Goal: Task Accomplishment & Management: Use online tool/utility

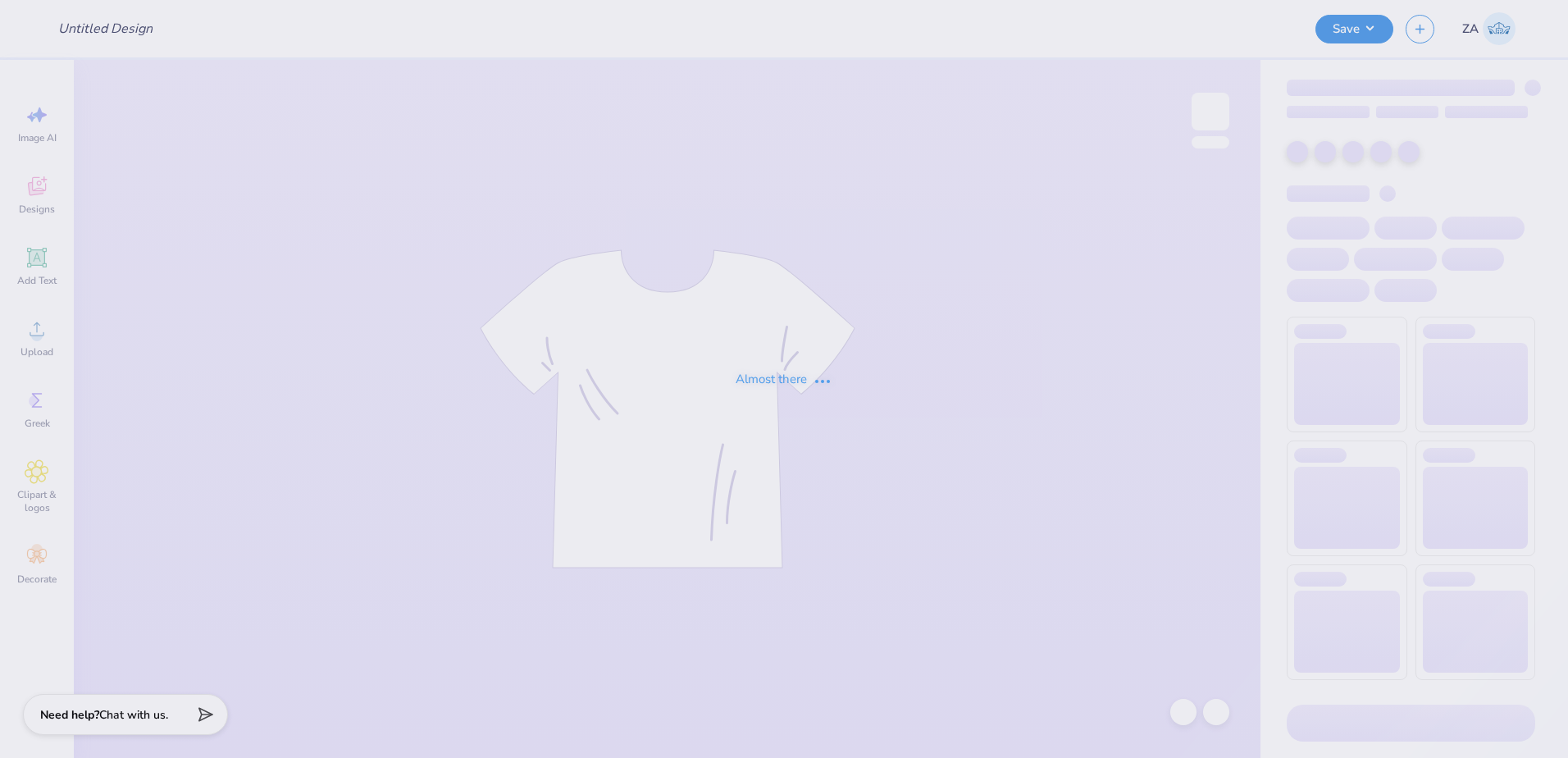
type input "Rocies option2"
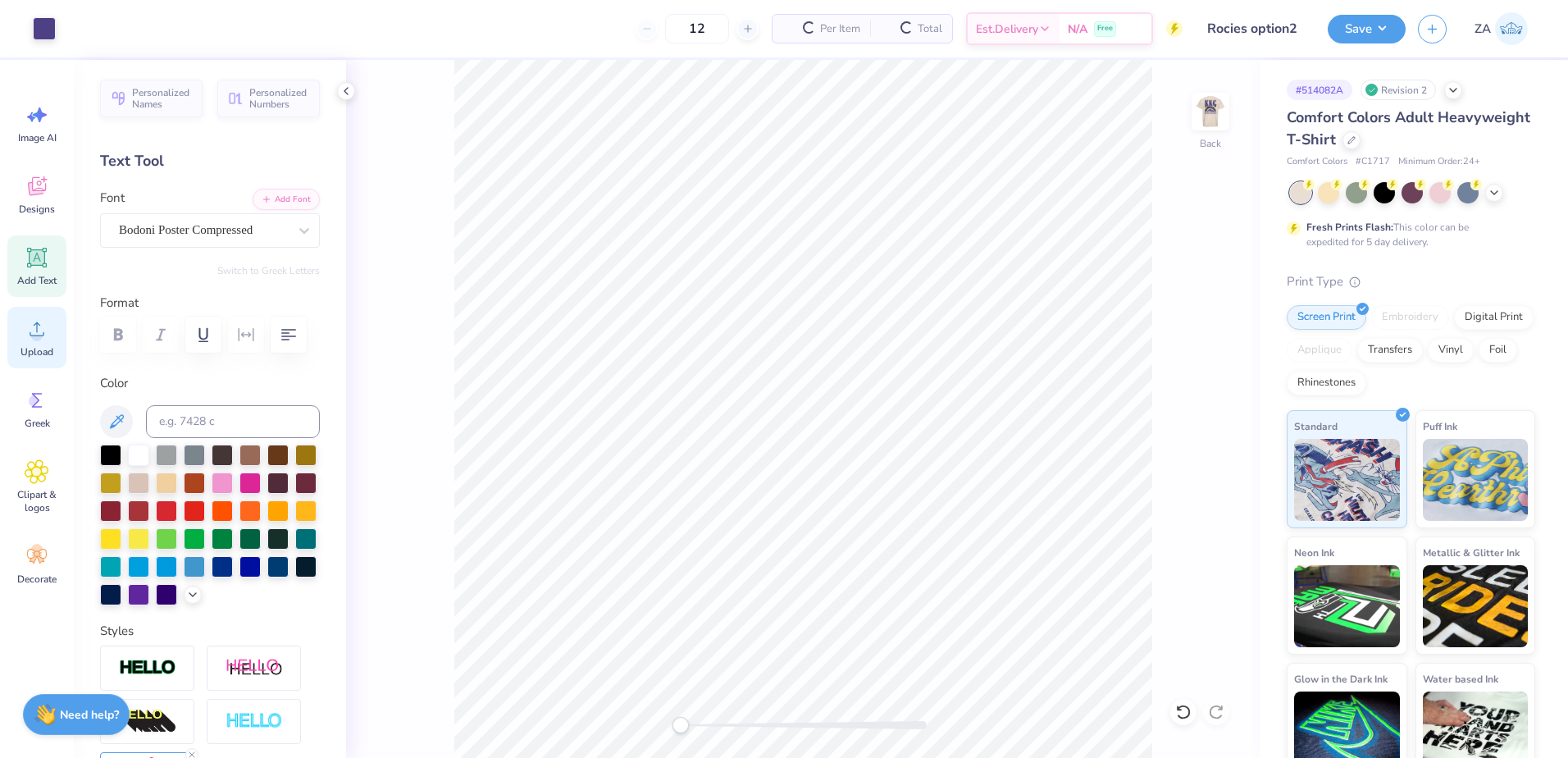
click at [20, 338] on div "Upload" at bounding box center [37, 337] width 59 height 61
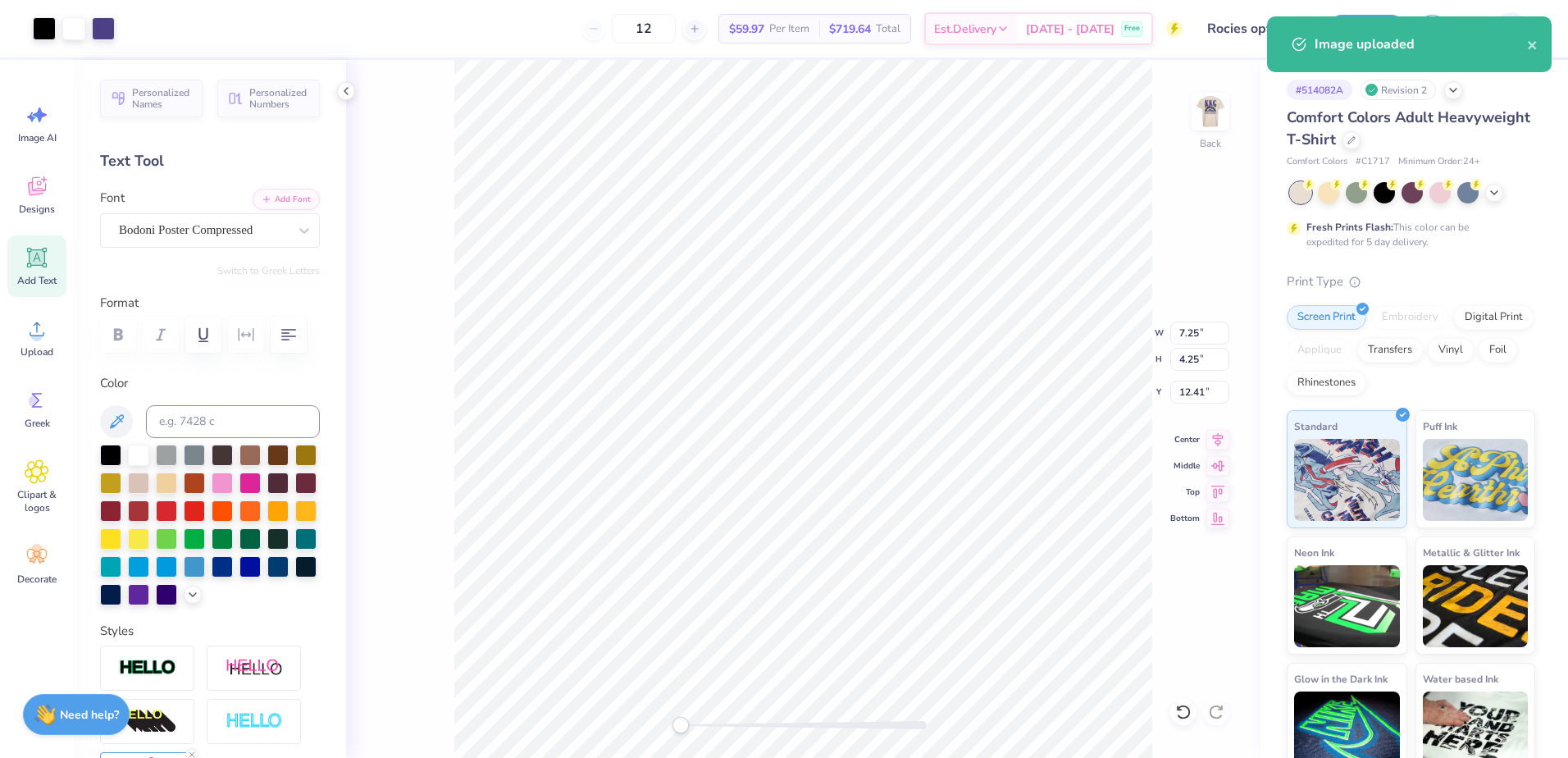
type input "7.25"
type input "4.25"
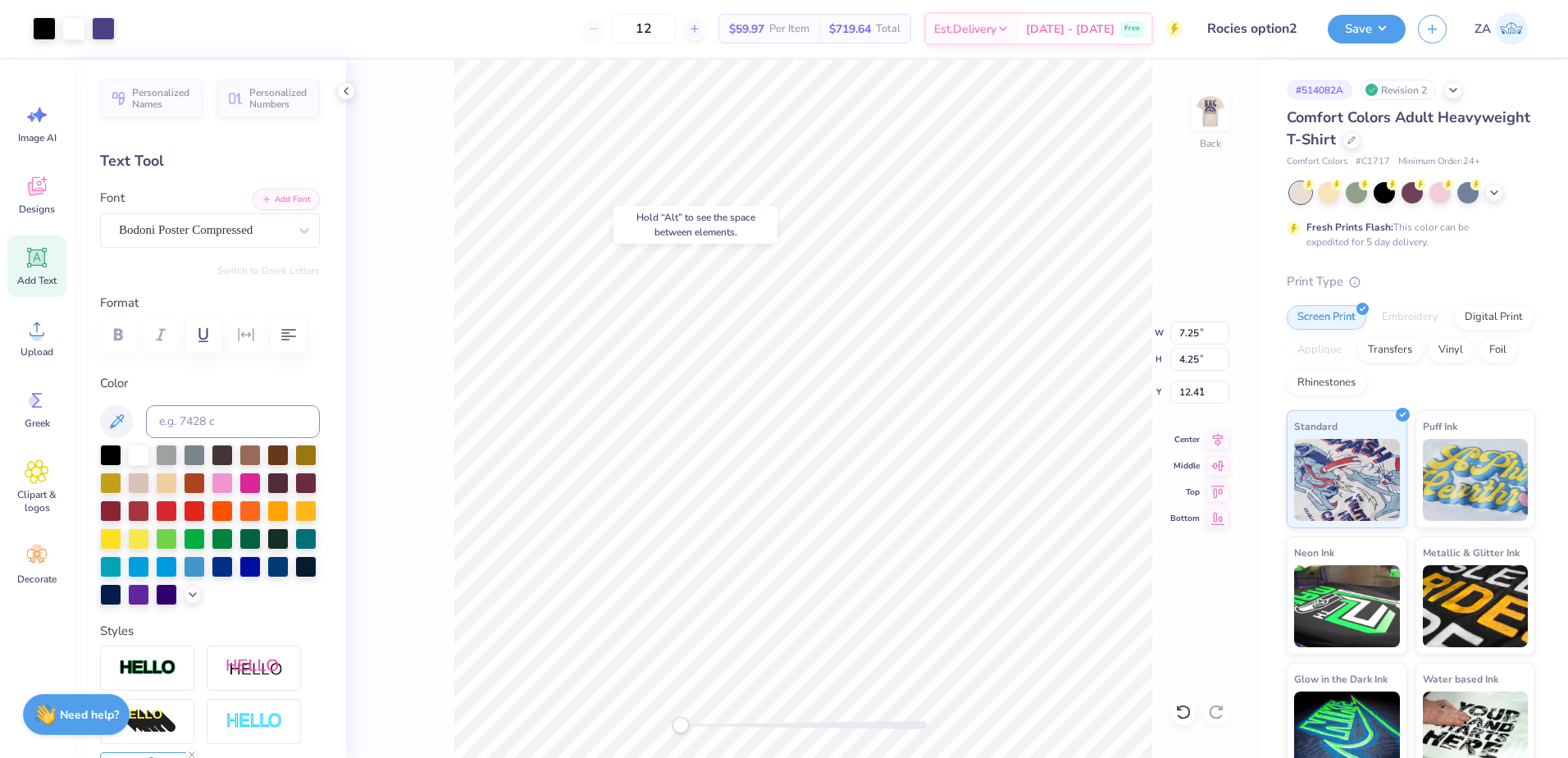
type input "4.97"
click at [219, 229] on div "Super Dream" at bounding box center [203, 230] width 172 height 25
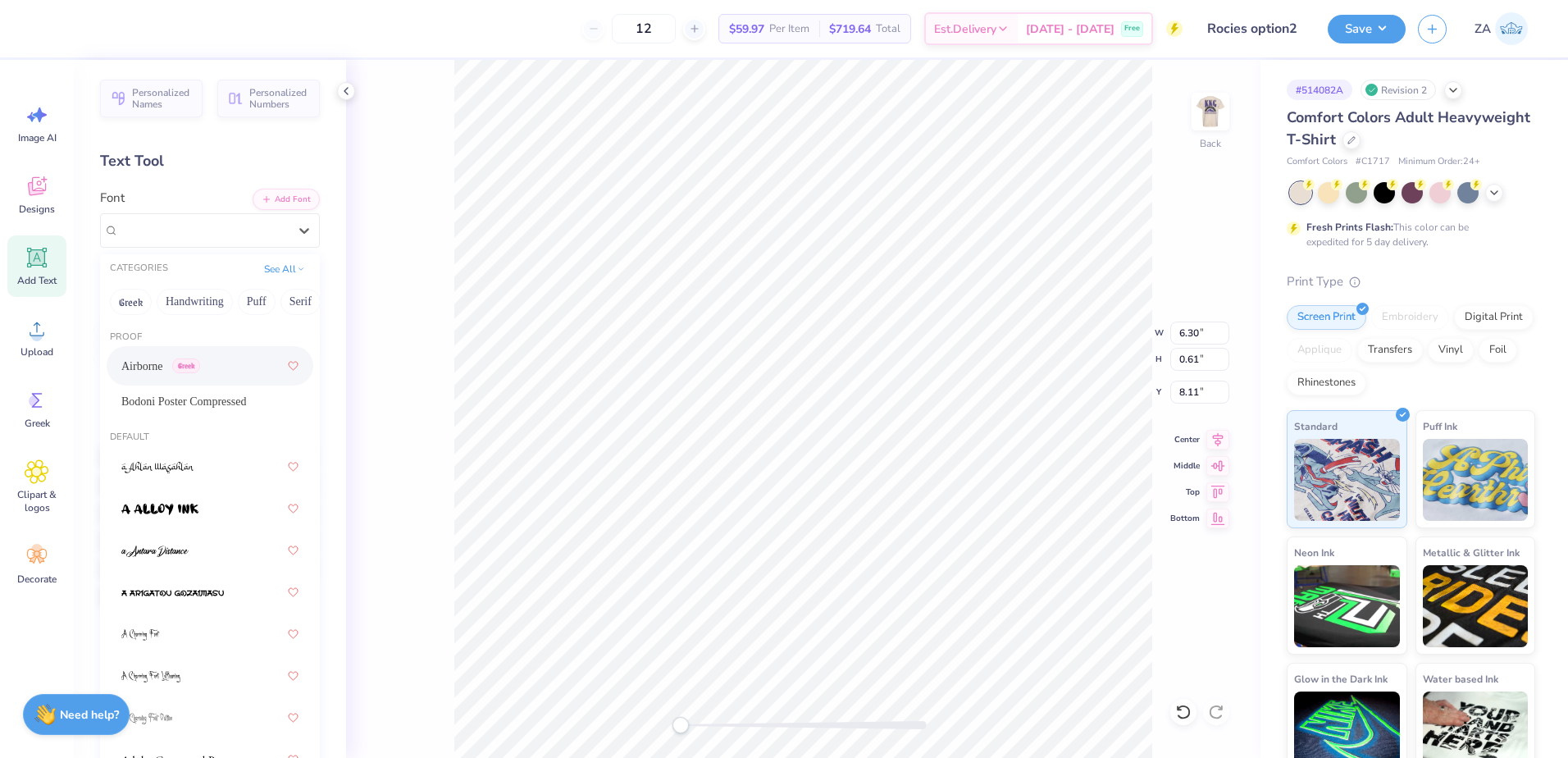
click at [200, 372] on span "Greek" at bounding box center [186, 366] width 28 height 15
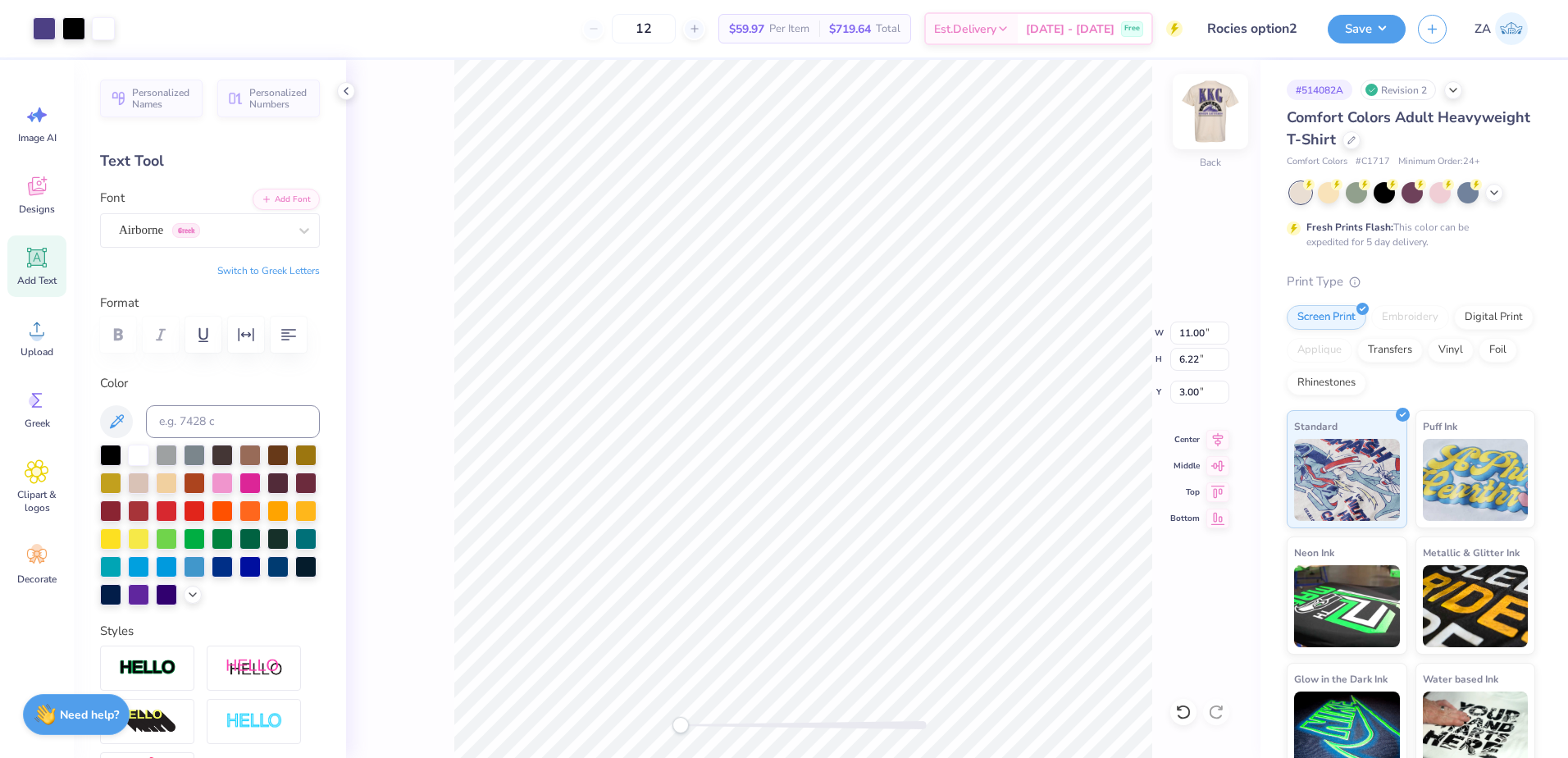
click at [1222, 111] on img at bounding box center [1211, 111] width 65 height 65
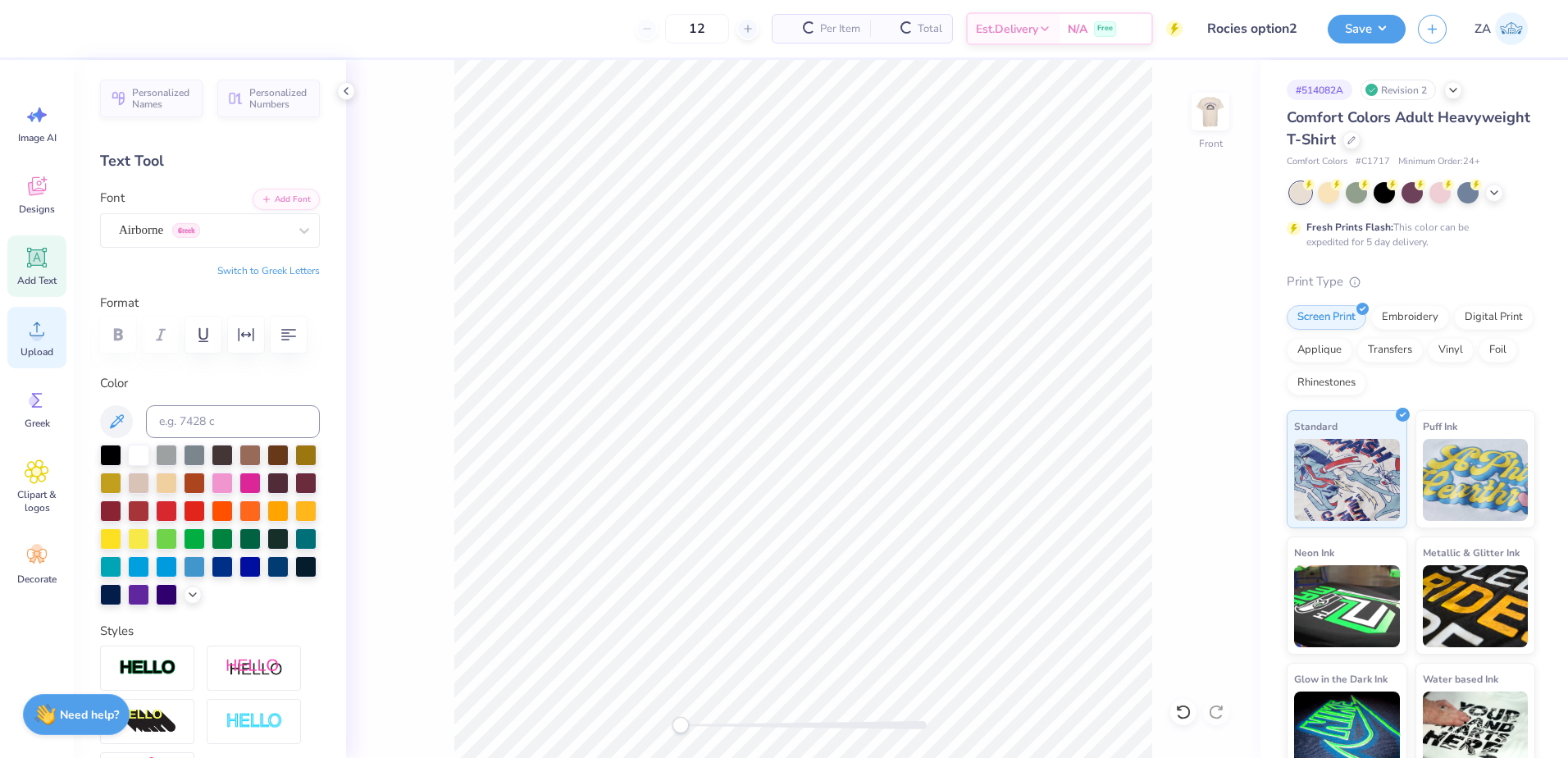
click at [24, 339] on icon at bounding box center [36, 328] width 24 height 24
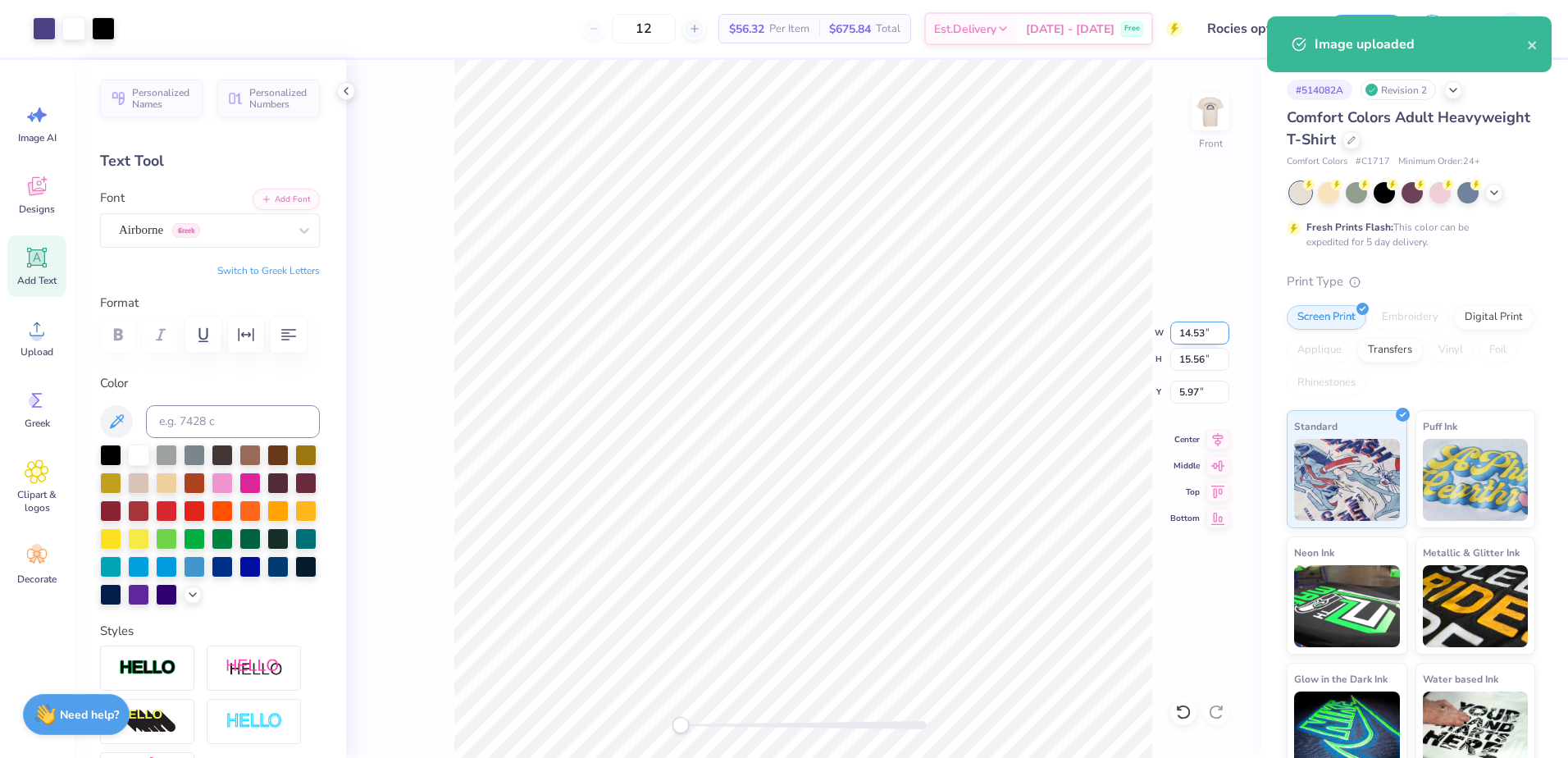
drag, startPoint x: 1176, startPoint y: 338, endPoint x: 1204, endPoint y: 341, distance: 28.2
click at [1204, 341] on input "14.53" at bounding box center [1200, 333] width 59 height 23
type input "11.50"
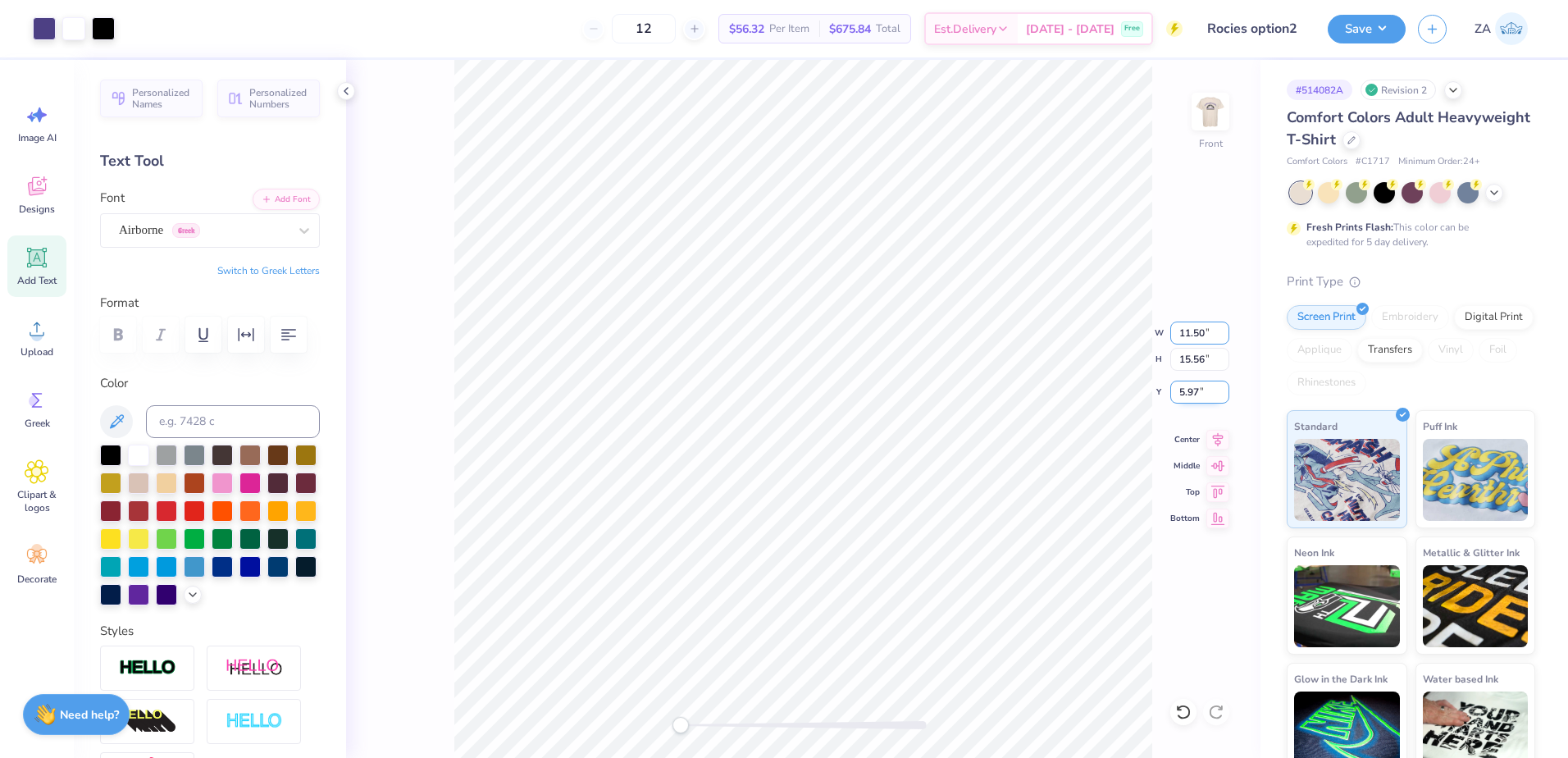
type input "11.50"
click at [1202, 368] on input "15.56" at bounding box center [1200, 358] width 59 height 23
type input "12.31"
type input "7.59"
type input "12.3"
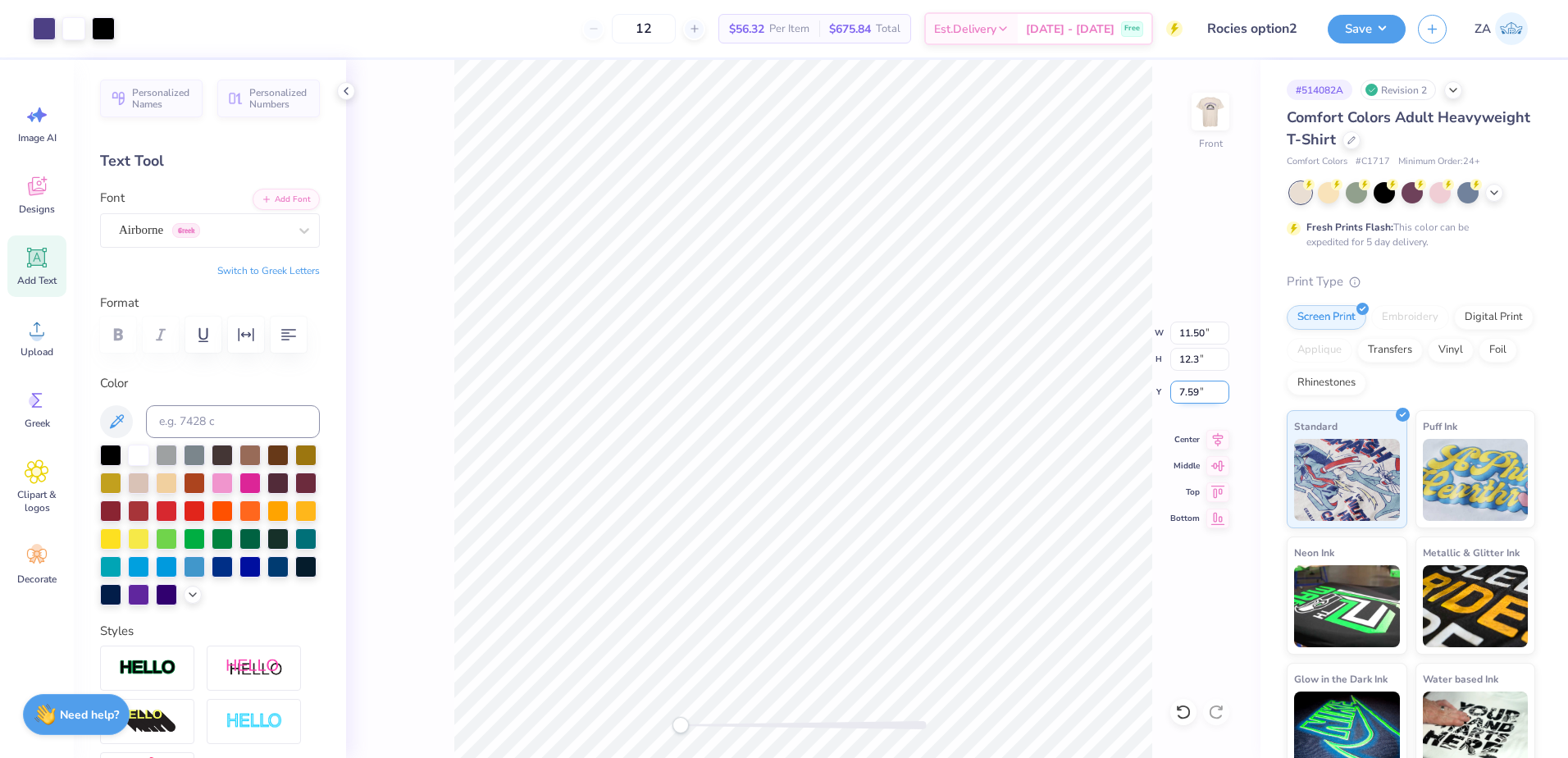
click at [1204, 392] on input "7.59" at bounding box center [1200, 392] width 59 height 23
type input "11.49"
type input "12.30"
type input "7"
type input "3.00"
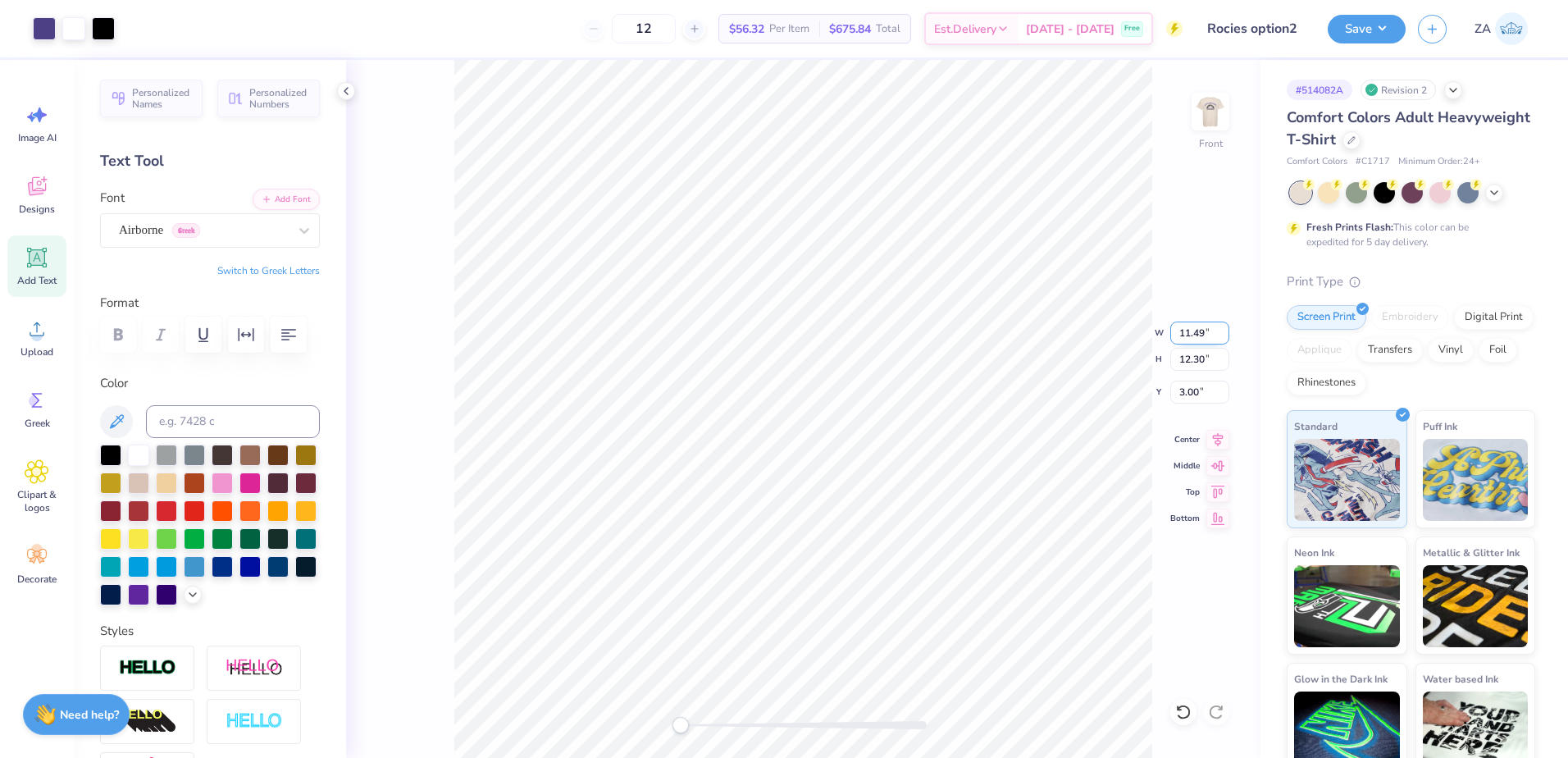
click at [1206, 334] on input "11.49" at bounding box center [1200, 333] width 59 height 23
type input "11.50"
type input "12.31"
type input "2.99"
click at [254, 225] on div "Airborne Greek" at bounding box center [203, 230] width 172 height 25
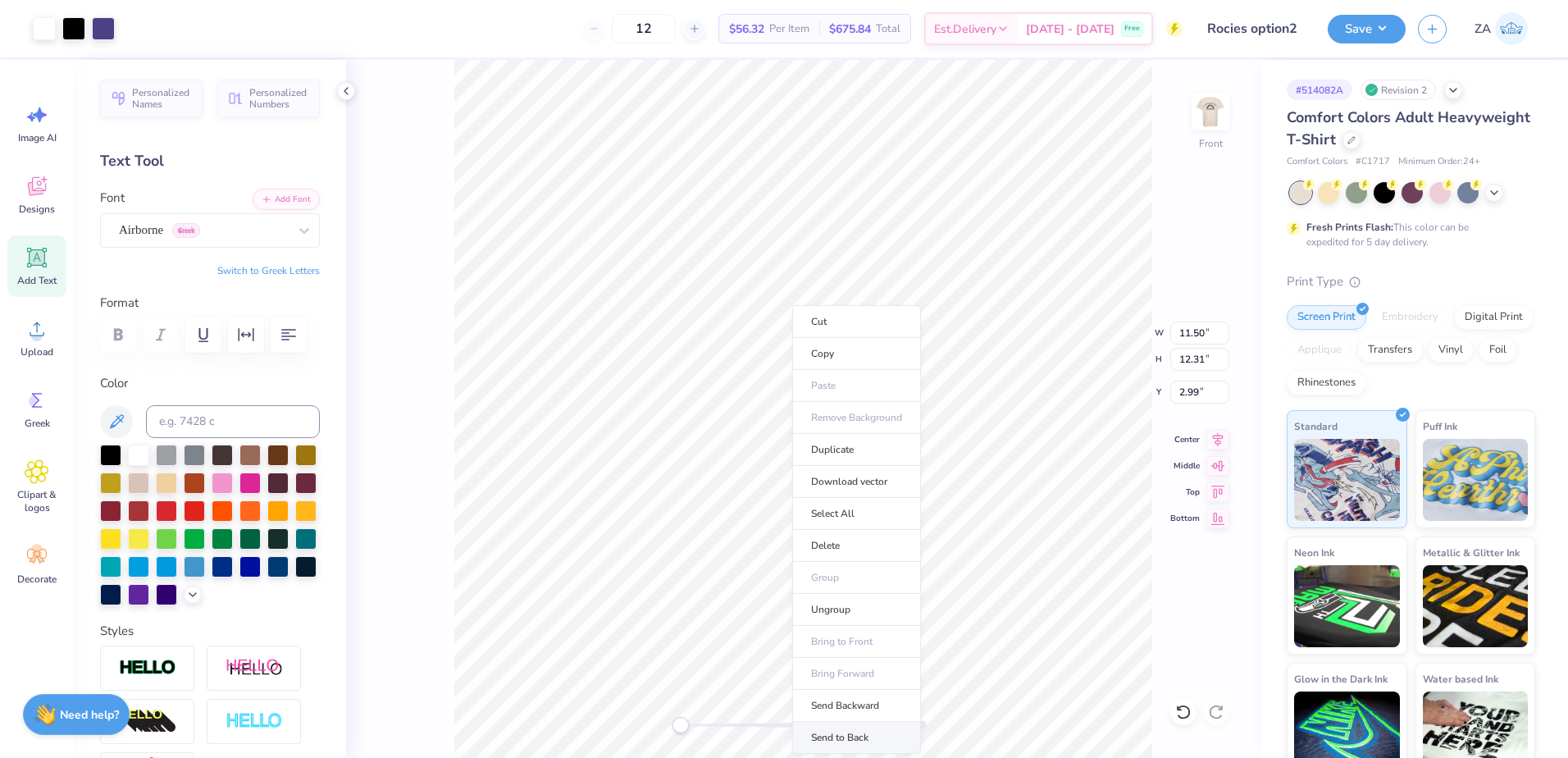
click at [827, 730] on li "Send to Back" at bounding box center [856, 738] width 129 height 32
click at [221, 242] on div "Super Dream" at bounding box center [203, 230] width 172 height 25
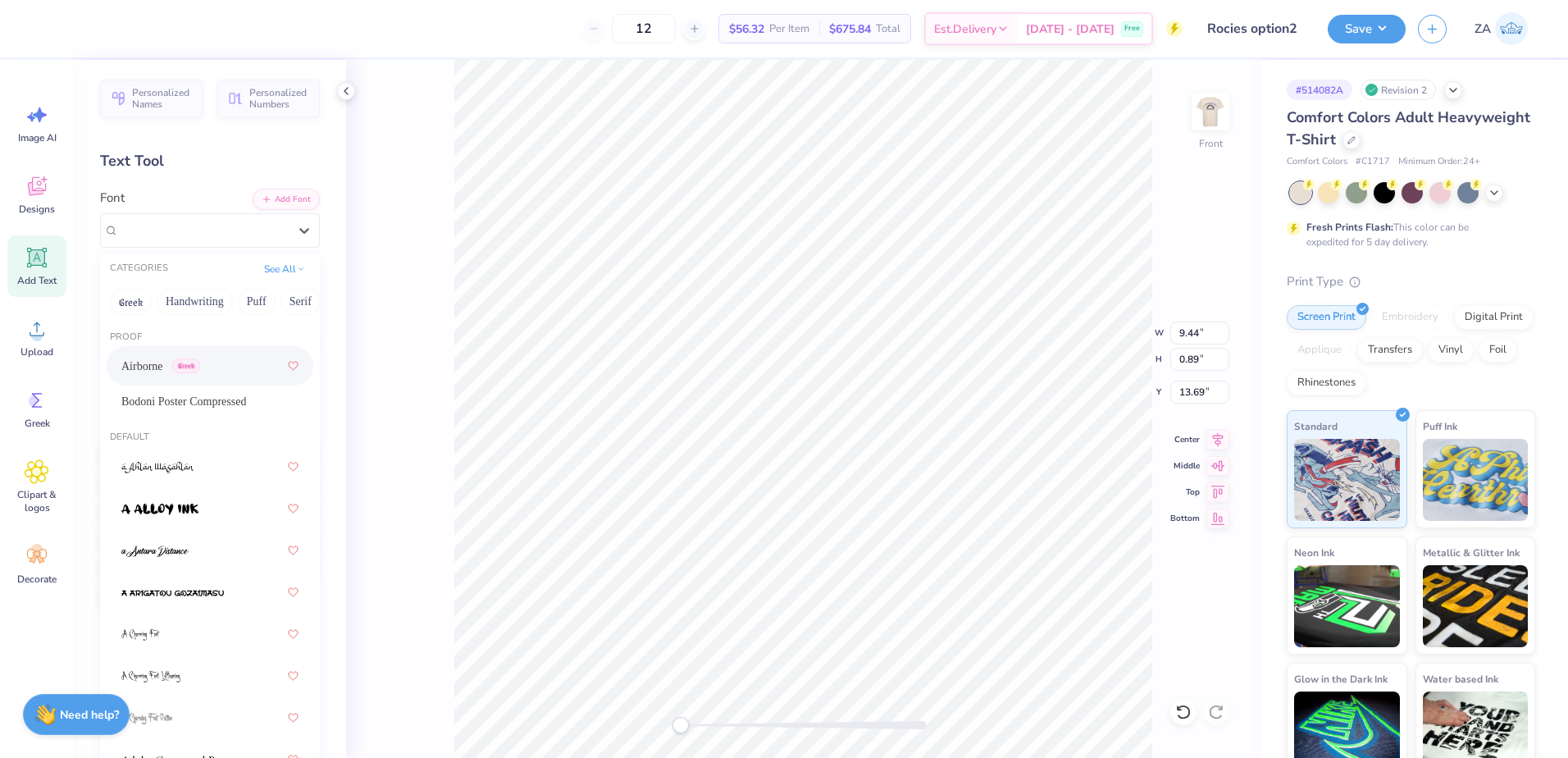
click at [214, 352] on div "Airborne Greek" at bounding box center [210, 365] width 177 height 29
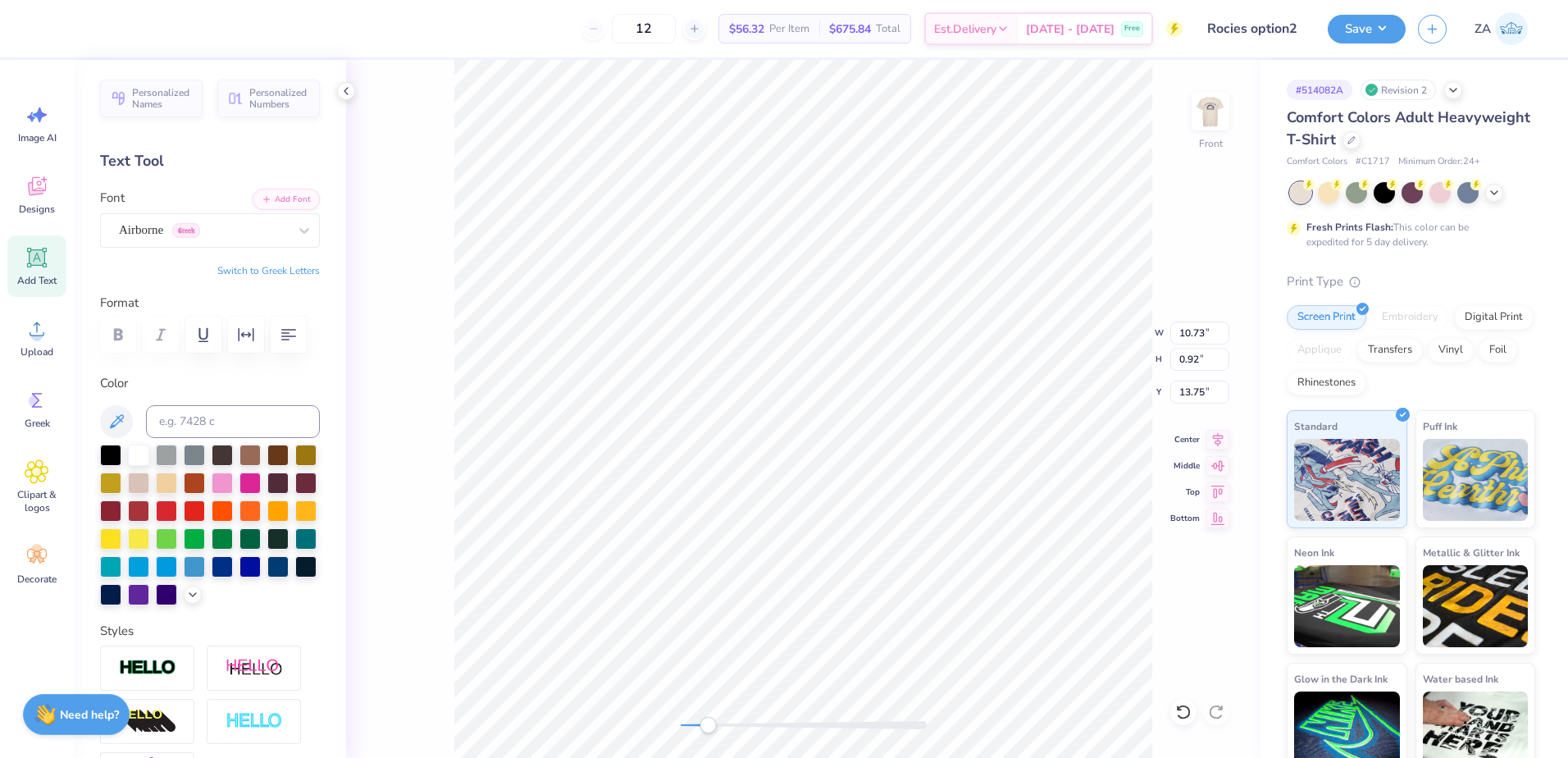
click at [717, 716] on div "Front W 10.73 10.73 " H 0.92 0.92 " Y 13.75 13.75 " Center Middle Top Bottom" at bounding box center [803, 410] width 914 height 699
type input "10.98"
type input "0.94"
click at [652, 722] on div "Front W 10.98 10.98 " H 0.94 0.94 " Y 13.75 13.75 " Center Middle Top Bottom" at bounding box center [803, 410] width 914 height 699
click at [1228, 120] on img at bounding box center [1211, 111] width 65 height 65
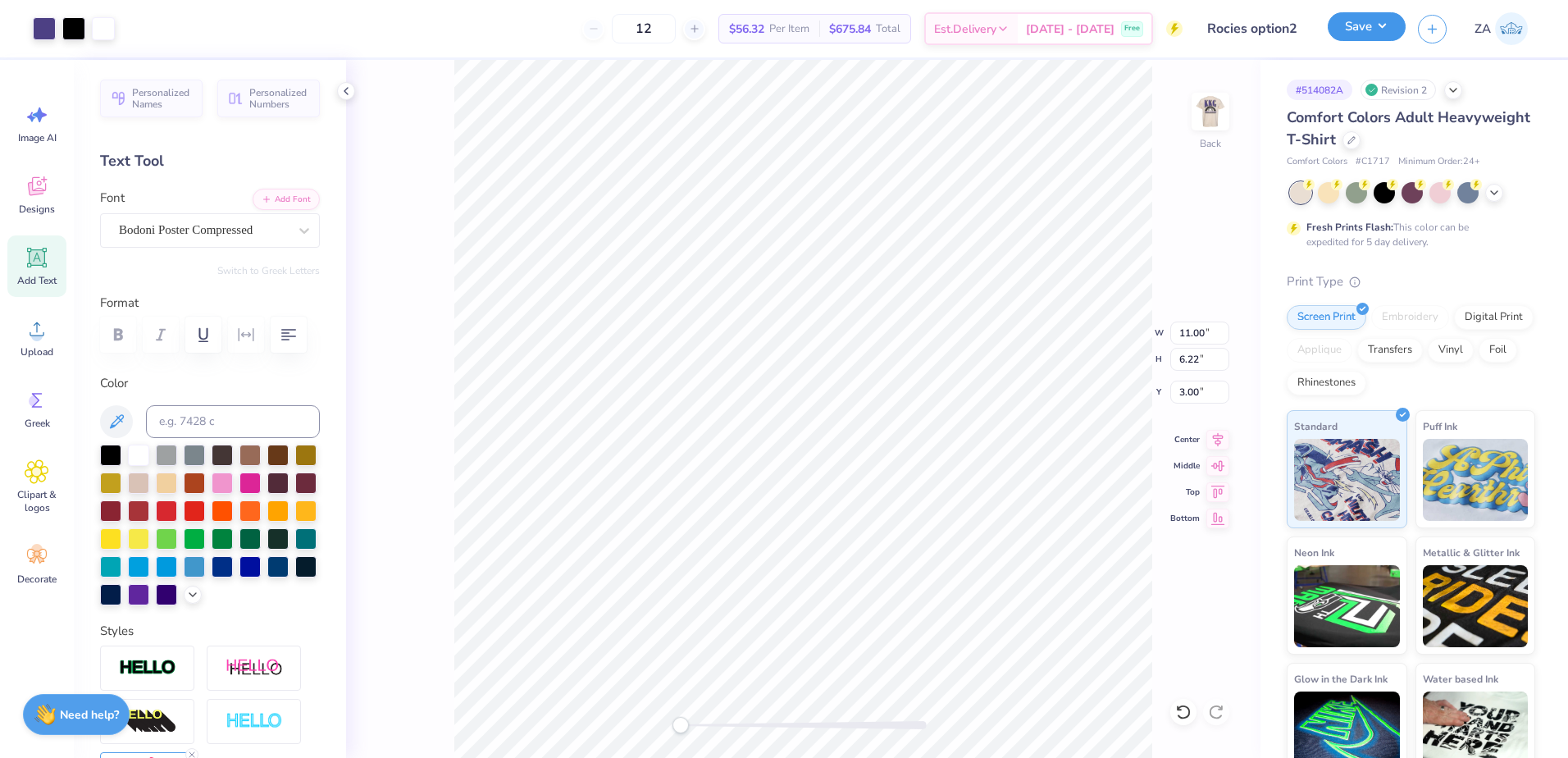
click at [1360, 35] on button "Save" at bounding box center [1366, 27] width 78 height 28
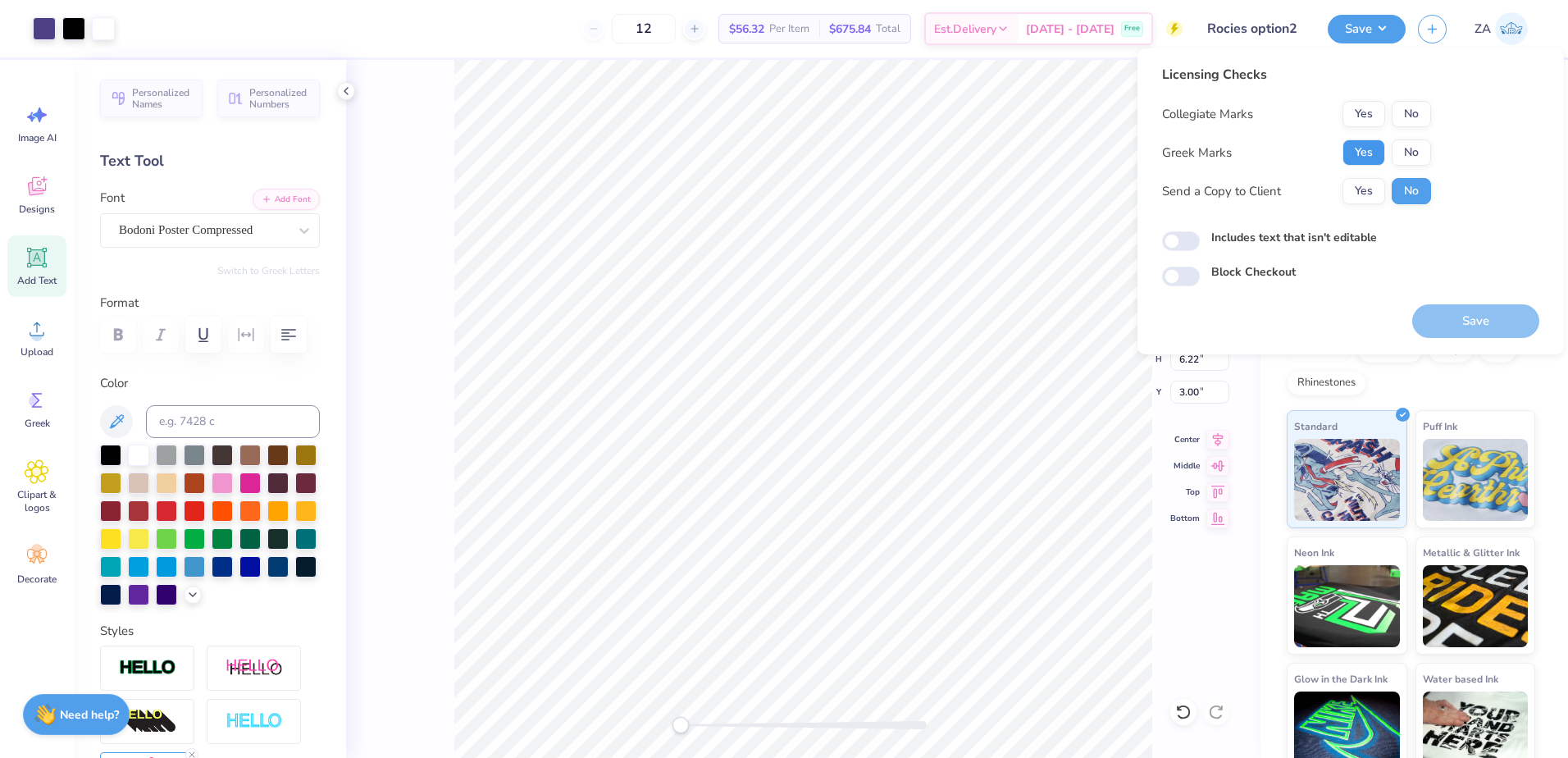
click at [1368, 157] on button "Yes" at bounding box center [1364, 152] width 43 height 26
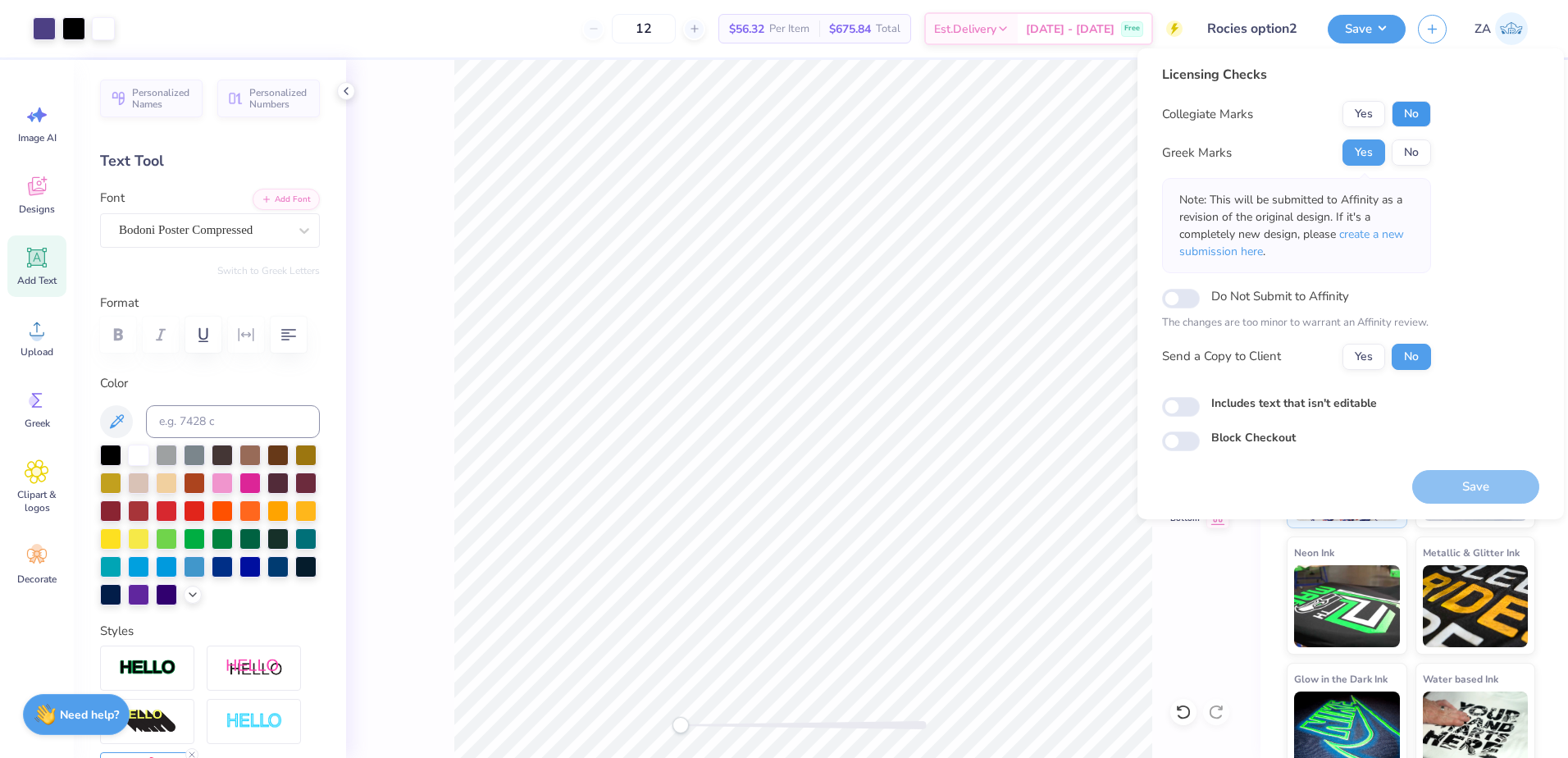
click at [1417, 109] on button "No" at bounding box center [1411, 114] width 39 height 26
click at [1366, 101] on button "Yes" at bounding box center [1364, 114] width 43 height 26
click at [1474, 495] on button "Save" at bounding box center [1476, 487] width 127 height 34
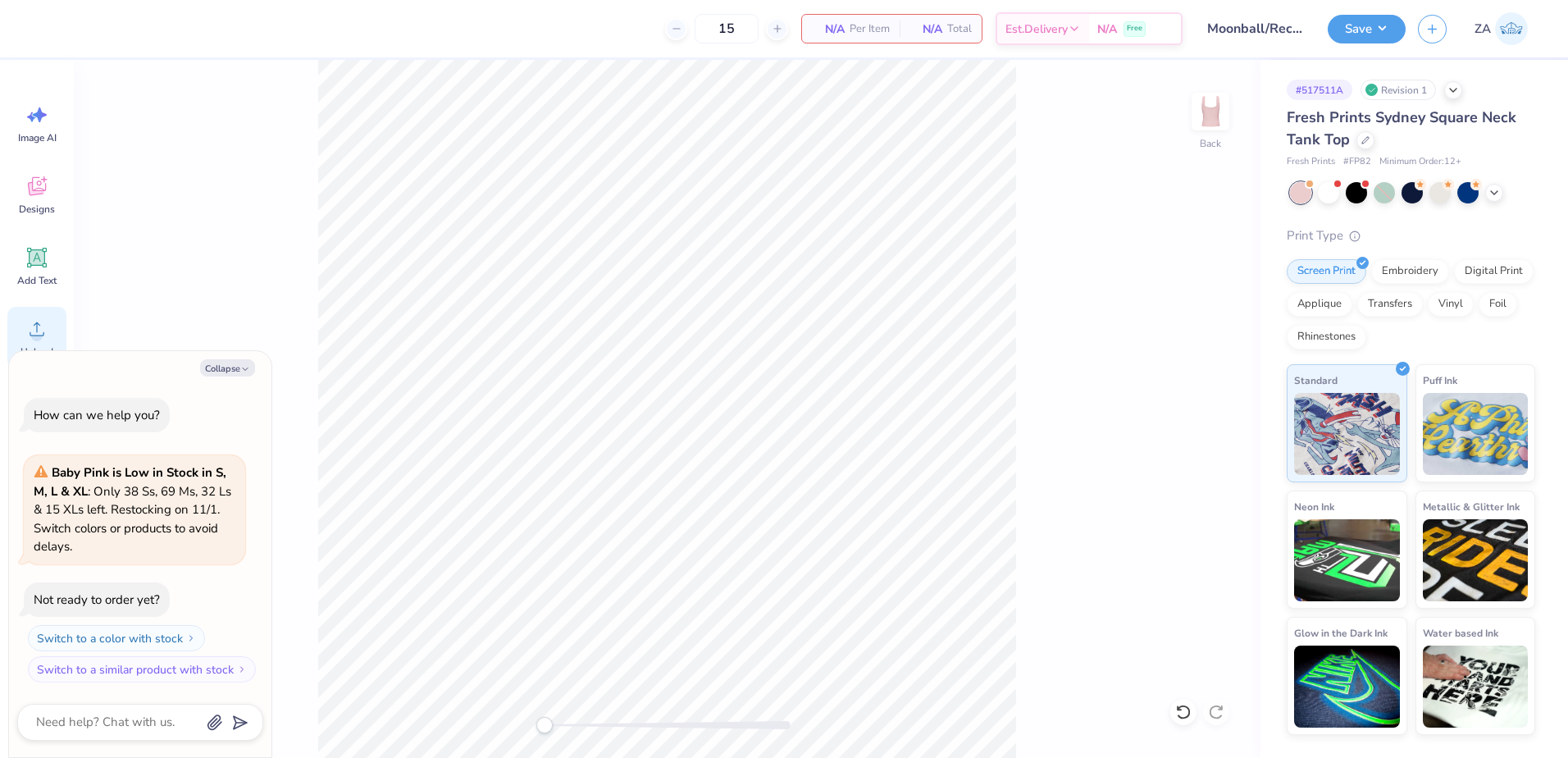
click at [19, 322] on div "Upload" at bounding box center [37, 337] width 59 height 61
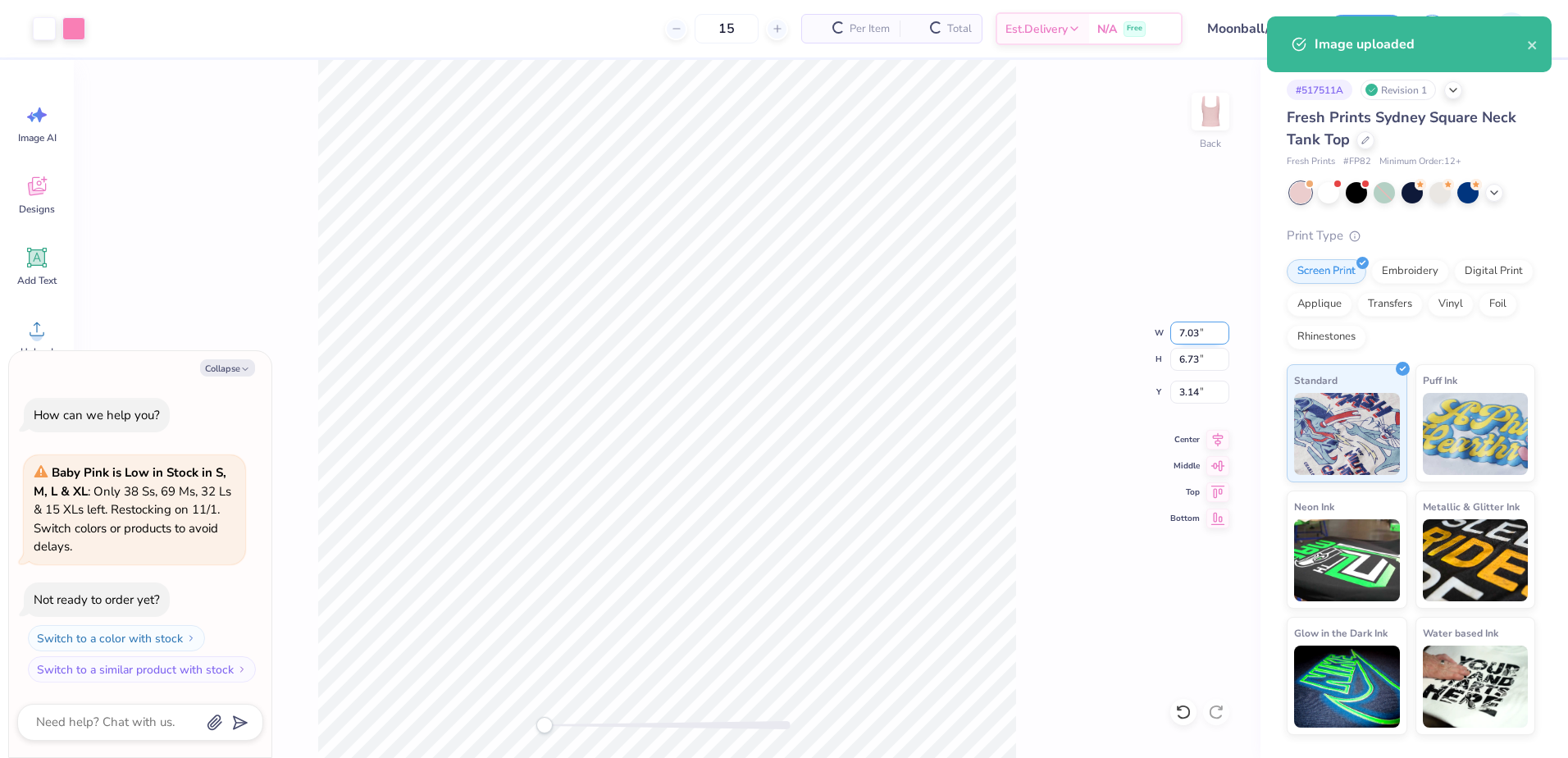
type textarea "x"
click at [1206, 337] on input "7.03" at bounding box center [1200, 333] width 59 height 23
type input "7"
type input "6.50"
click at [1209, 388] on input "3.14" at bounding box center [1200, 392] width 59 height 23
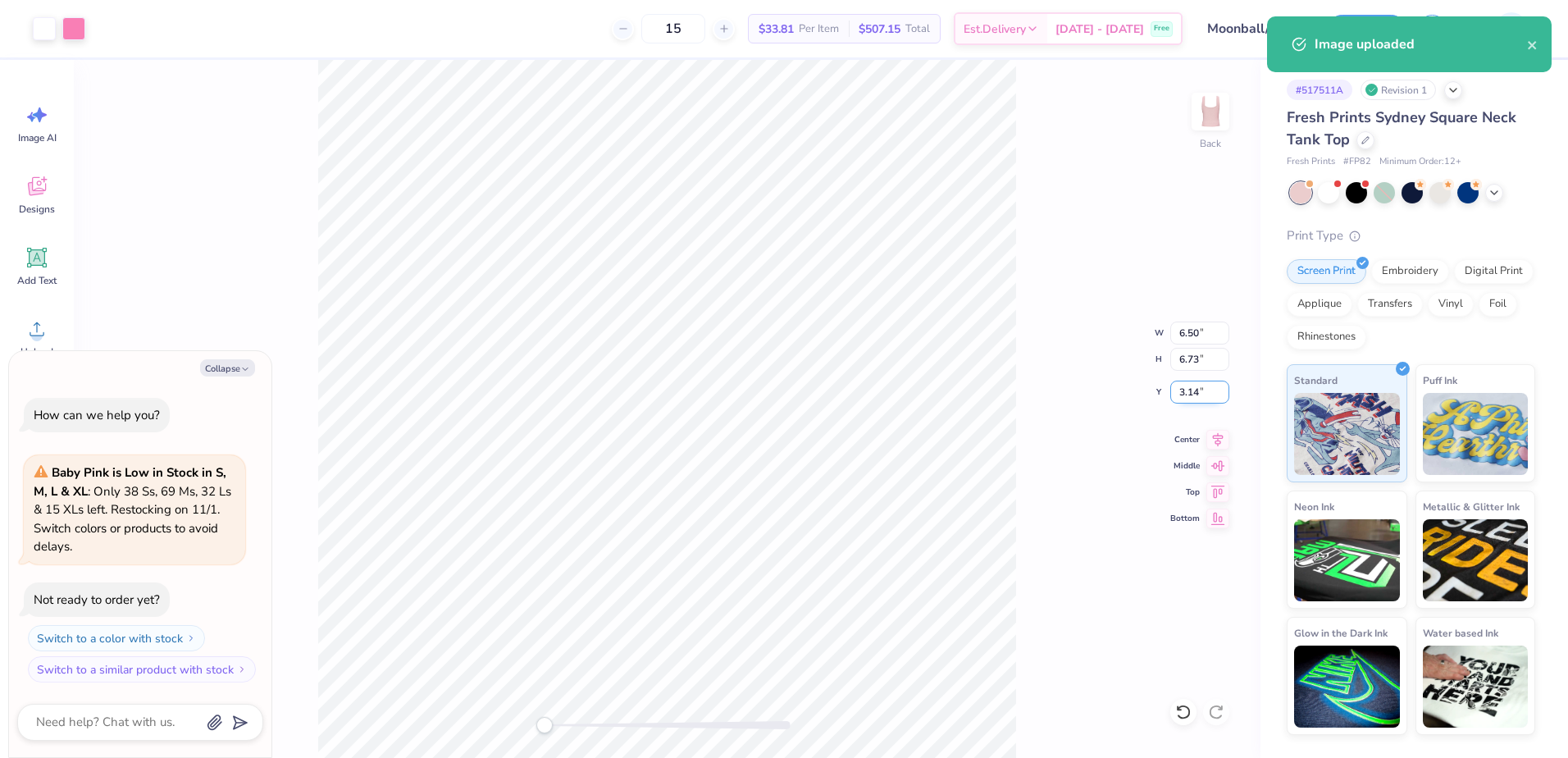
type textarea "x"
type input "6.22"
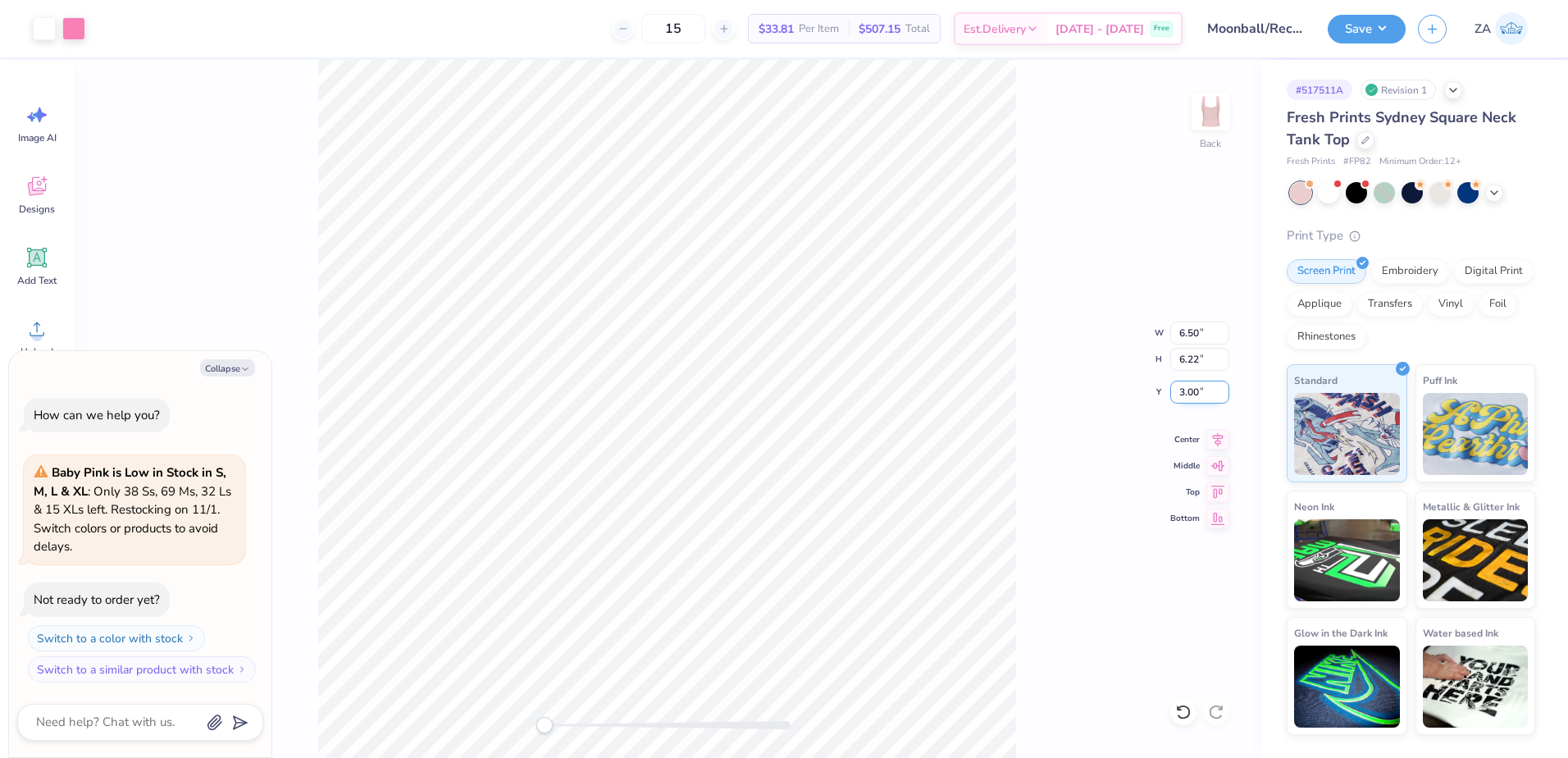
type input "3.00"
click at [1193, 370] on input "6.22" at bounding box center [1200, 358] width 59 height 23
click at [1190, 338] on input "6.50" at bounding box center [1200, 333] width 59 height 23
click at [1362, 26] on button "Save" at bounding box center [1366, 27] width 78 height 28
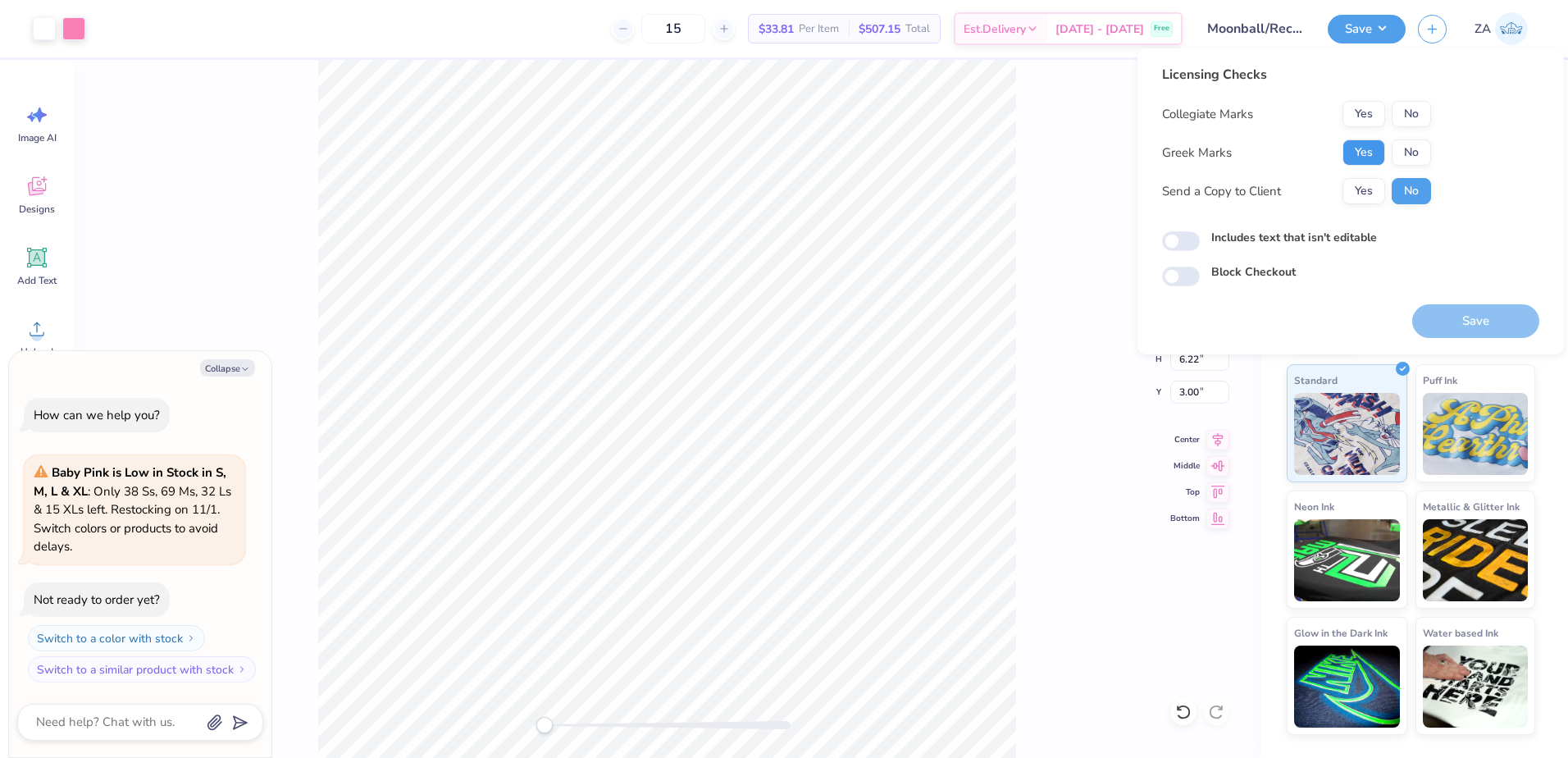
click at [1361, 147] on button "Yes" at bounding box center [1364, 152] width 43 height 26
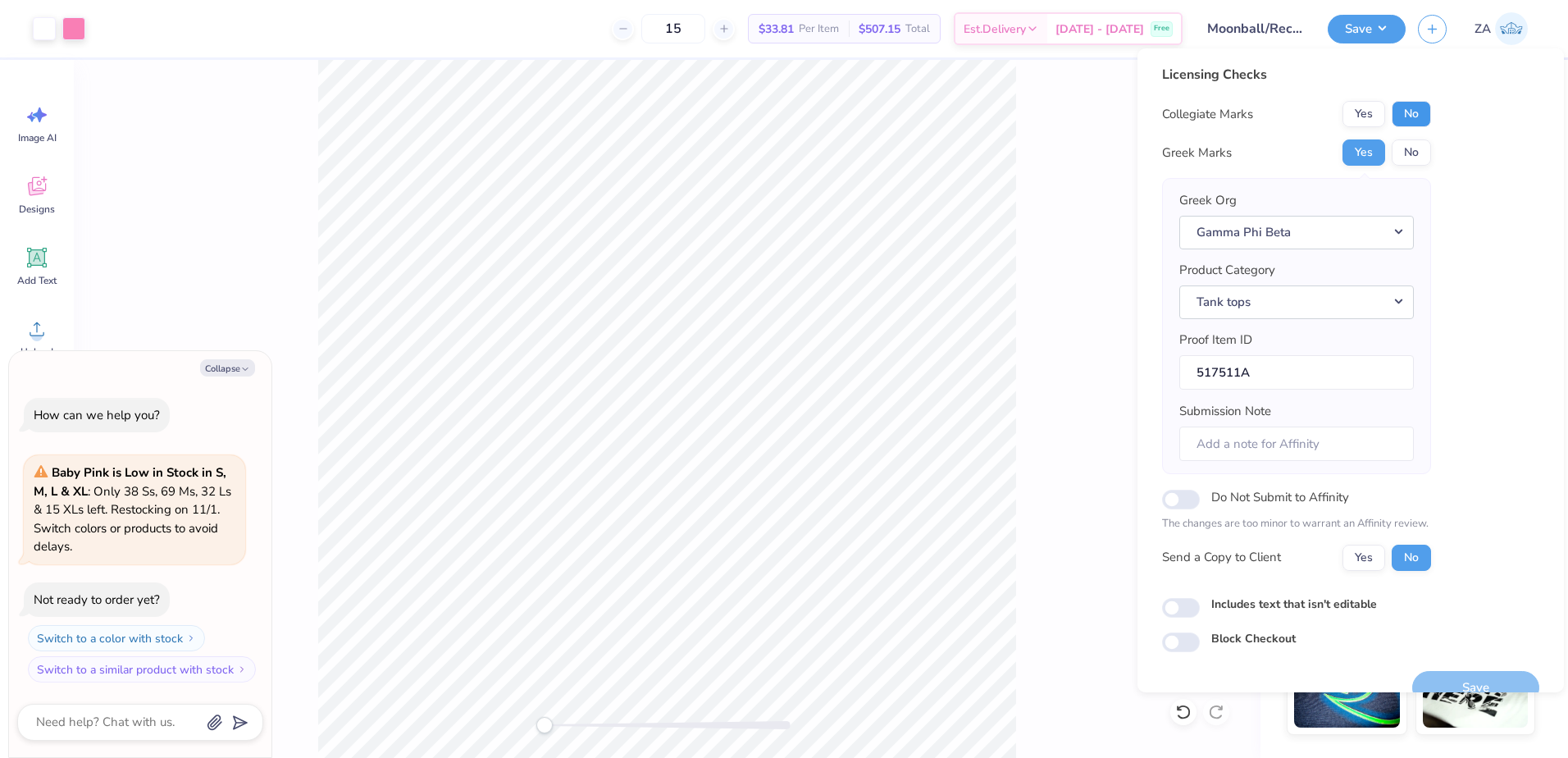
click at [1407, 106] on button "No" at bounding box center [1411, 114] width 39 height 26
click at [1425, 686] on button "Save" at bounding box center [1476, 688] width 127 height 34
type textarea "x"
